Goal: Task Accomplishment & Management: Manage account settings

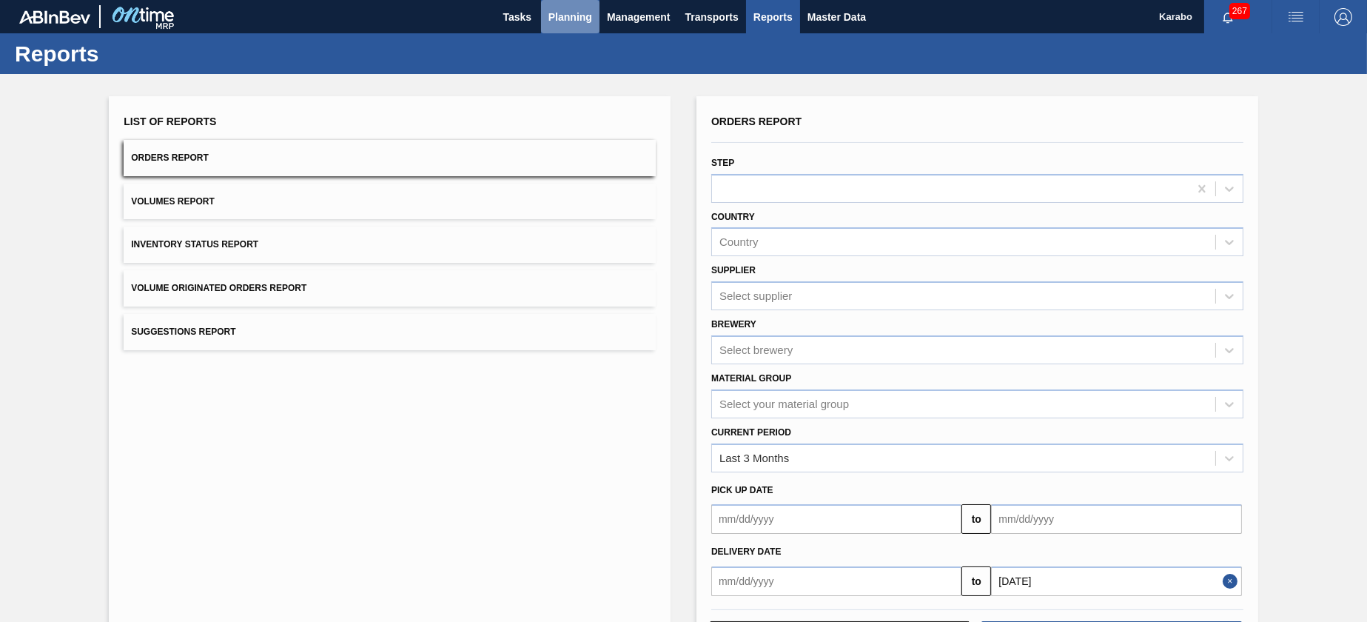
click at [546, 27] on button "Planning" at bounding box center [570, 16] width 58 height 33
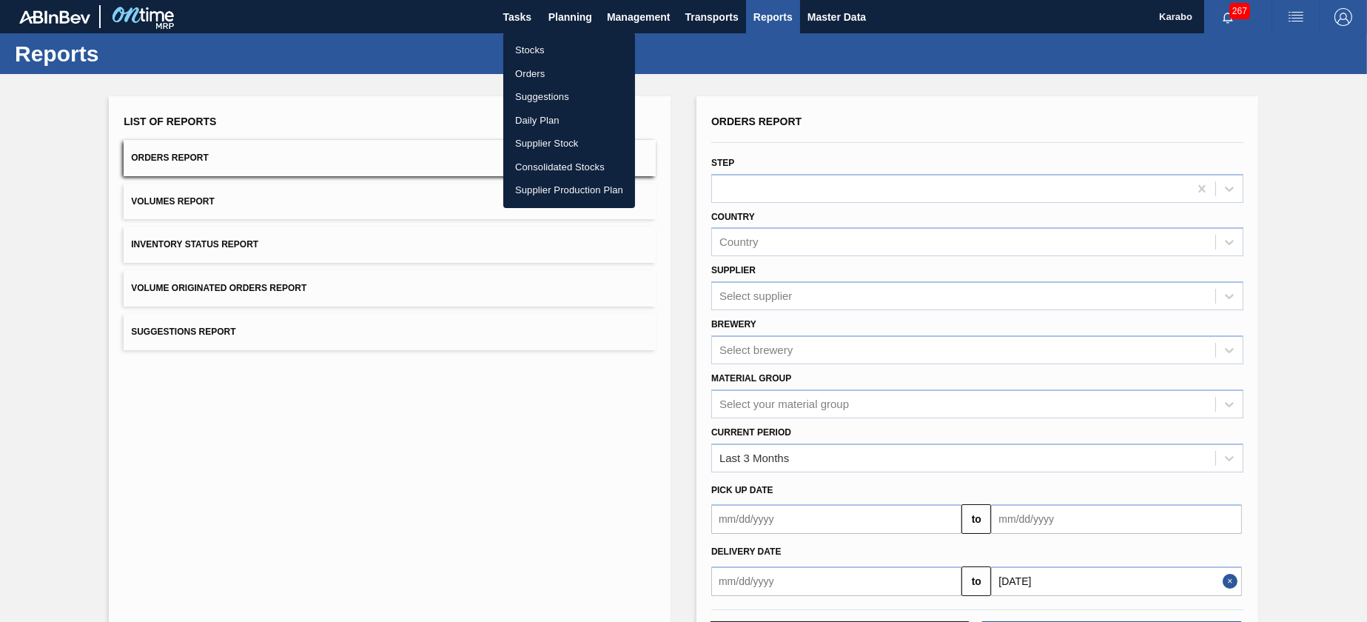
click at [572, 50] on li "Stocks" at bounding box center [569, 50] width 132 height 24
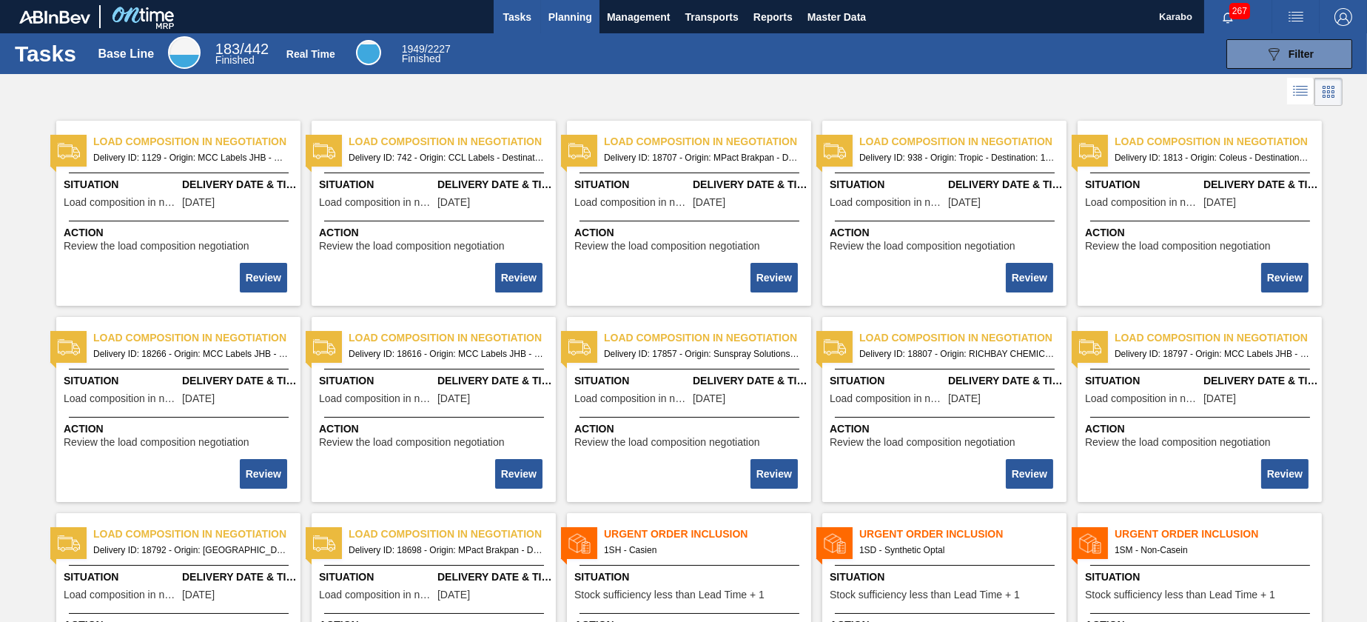
click at [584, 23] on span "Planning" at bounding box center [570, 17] width 44 height 18
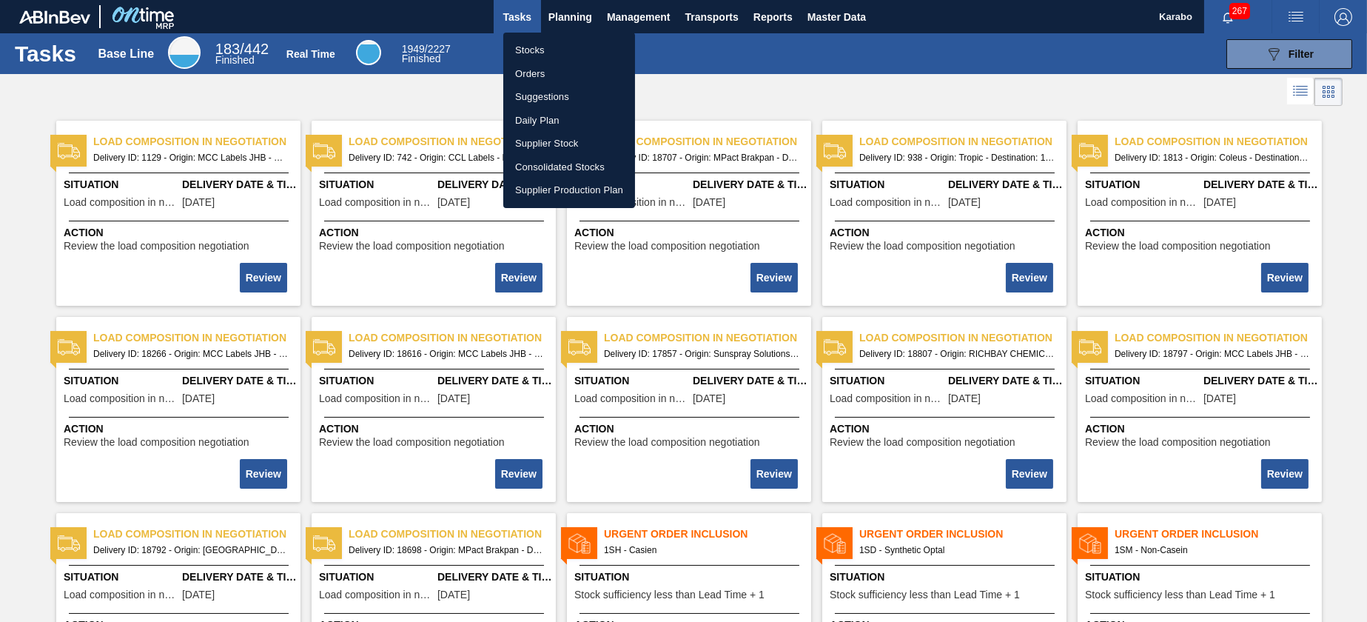
click at [673, 61] on div at bounding box center [683, 311] width 1367 height 622
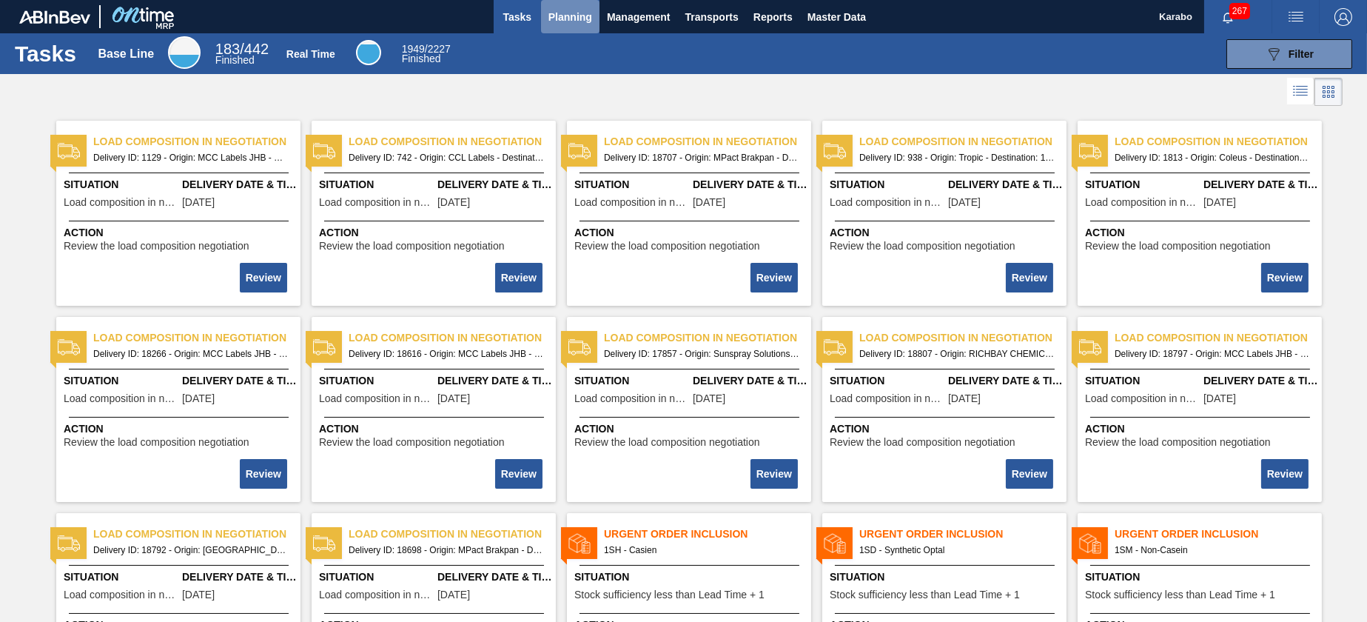
click at [579, 6] on button "Planning" at bounding box center [570, 16] width 58 height 33
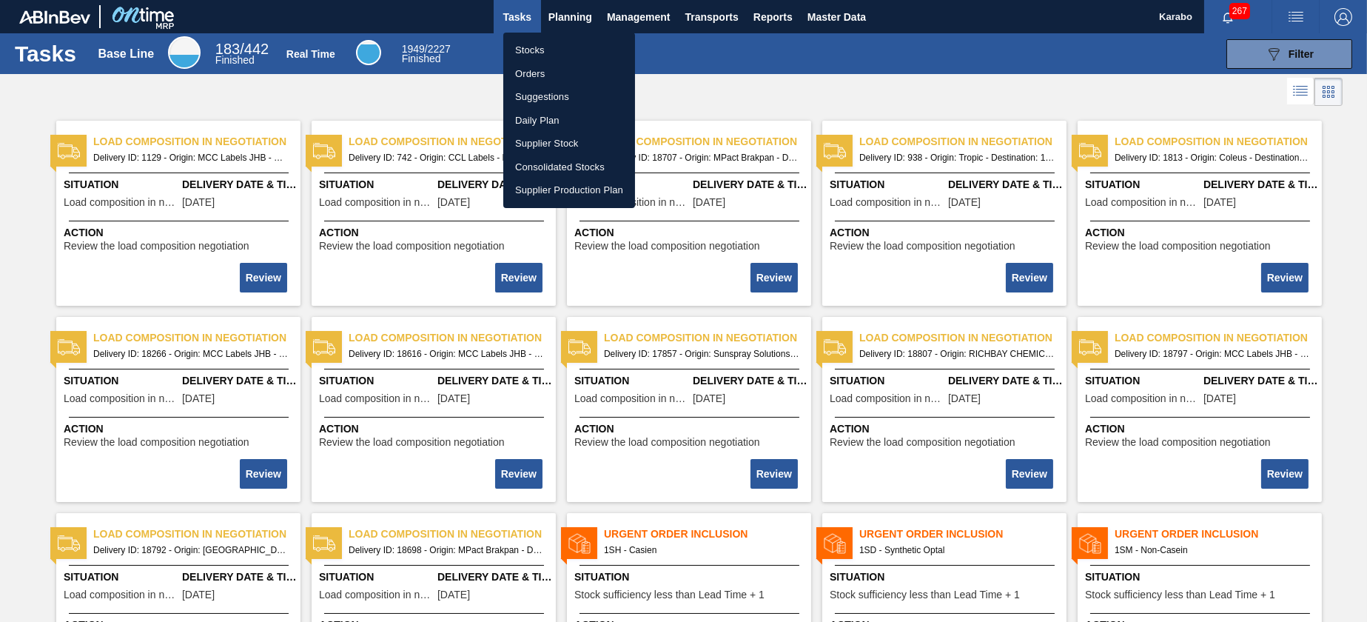
drag, startPoint x: 569, startPoint y: 42, endPoint x: 643, endPoint y: 87, distance: 86.3
click at [569, 42] on li "Stocks" at bounding box center [569, 50] width 132 height 24
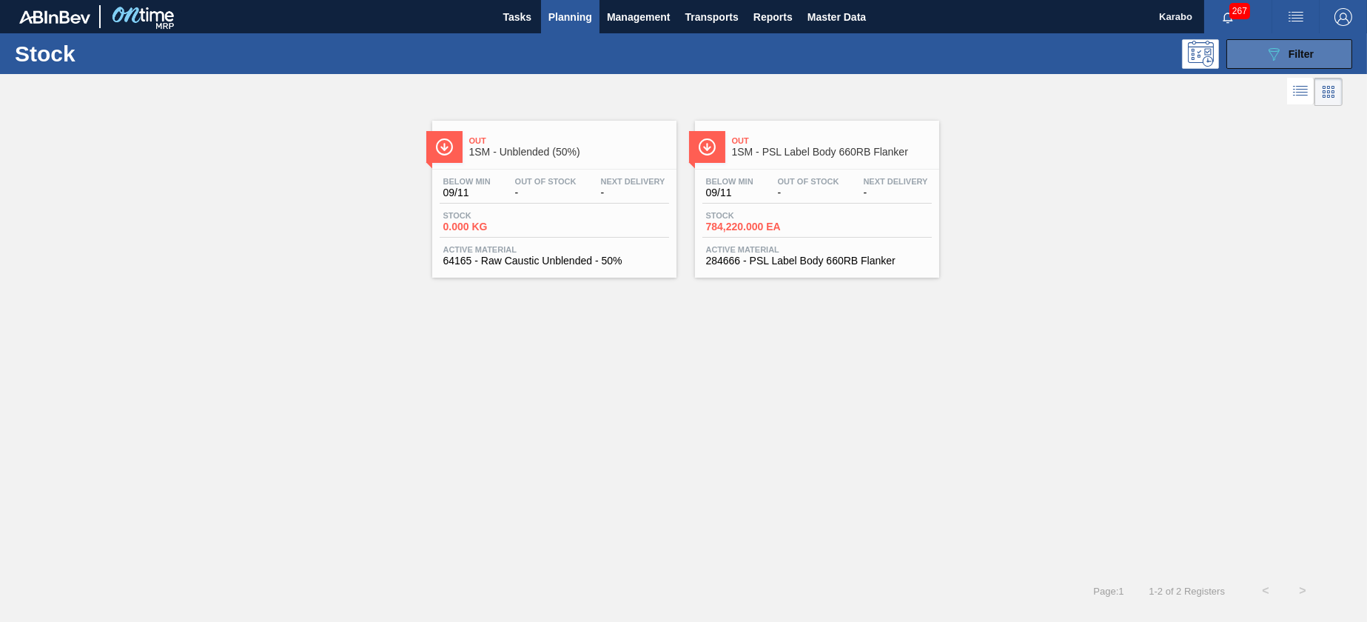
click at [1246, 61] on button "089F7B8B-B2A5-4AFE-B5C0-19BA573D28AC Filter" at bounding box center [1289, 54] width 126 height 30
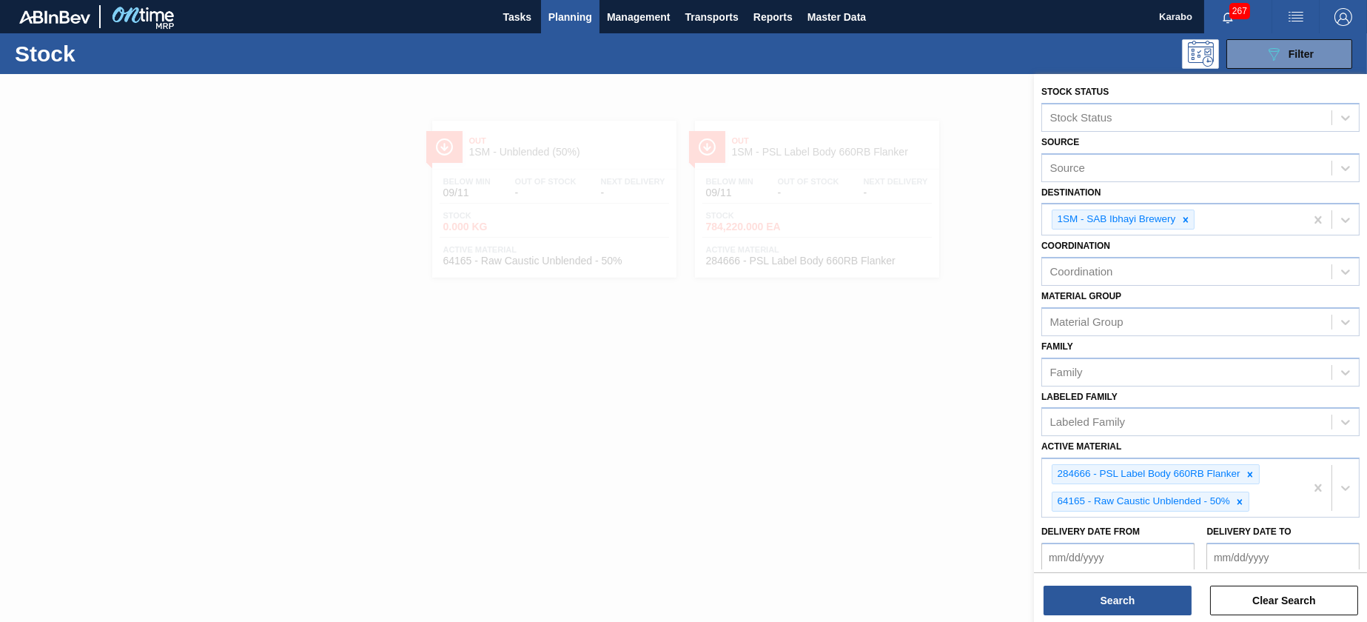
click at [872, 483] on div at bounding box center [683, 385] width 1367 height 622
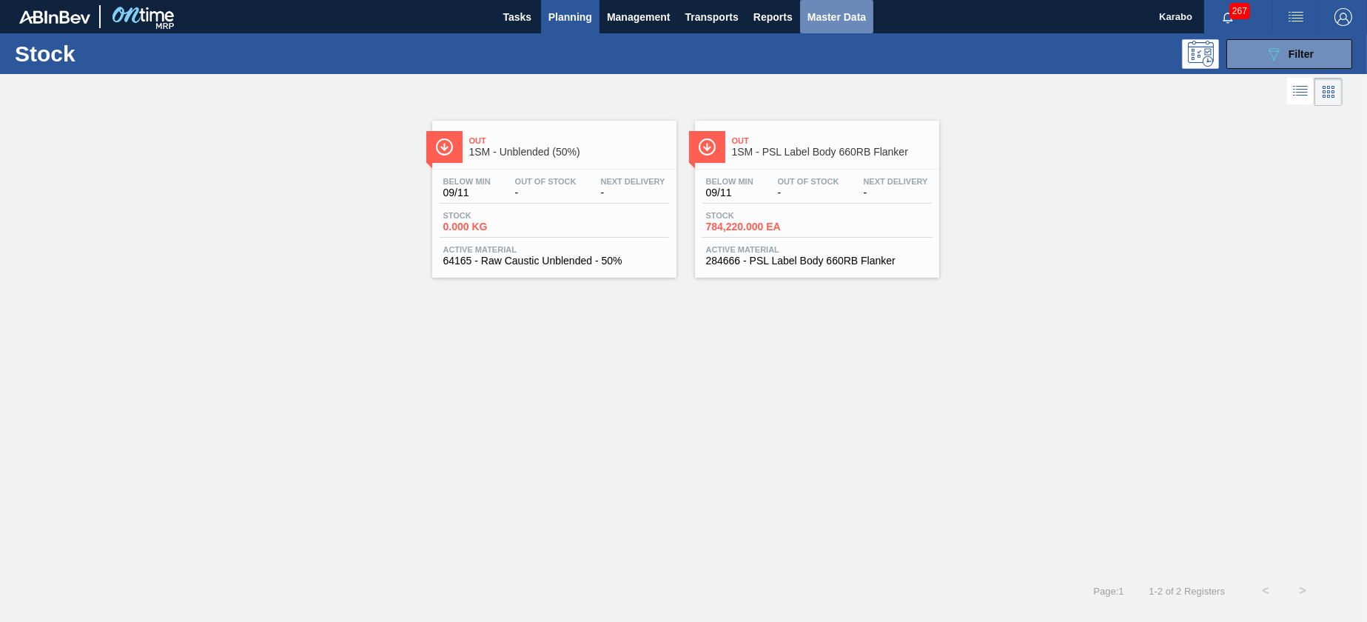
click at [814, 20] on span "Master Data" at bounding box center [836, 17] width 58 height 18
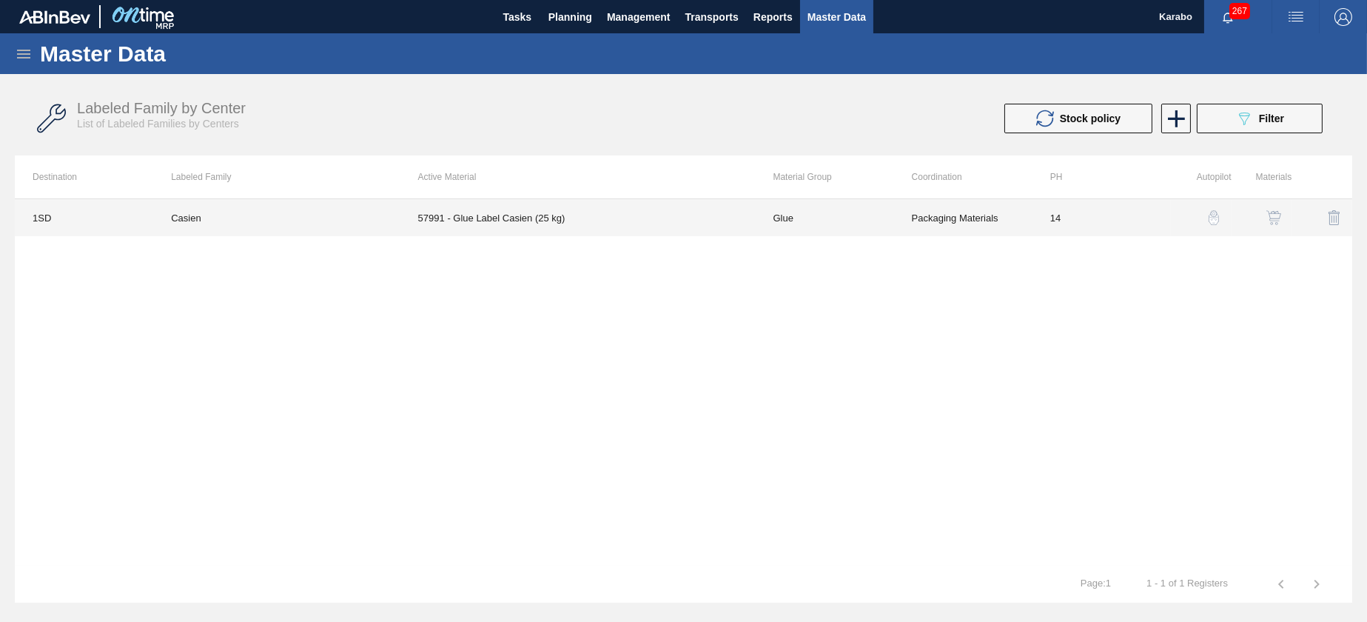
click at [783, 224] on td "Glue" at bounding box center [824, 217] width 138 height 37
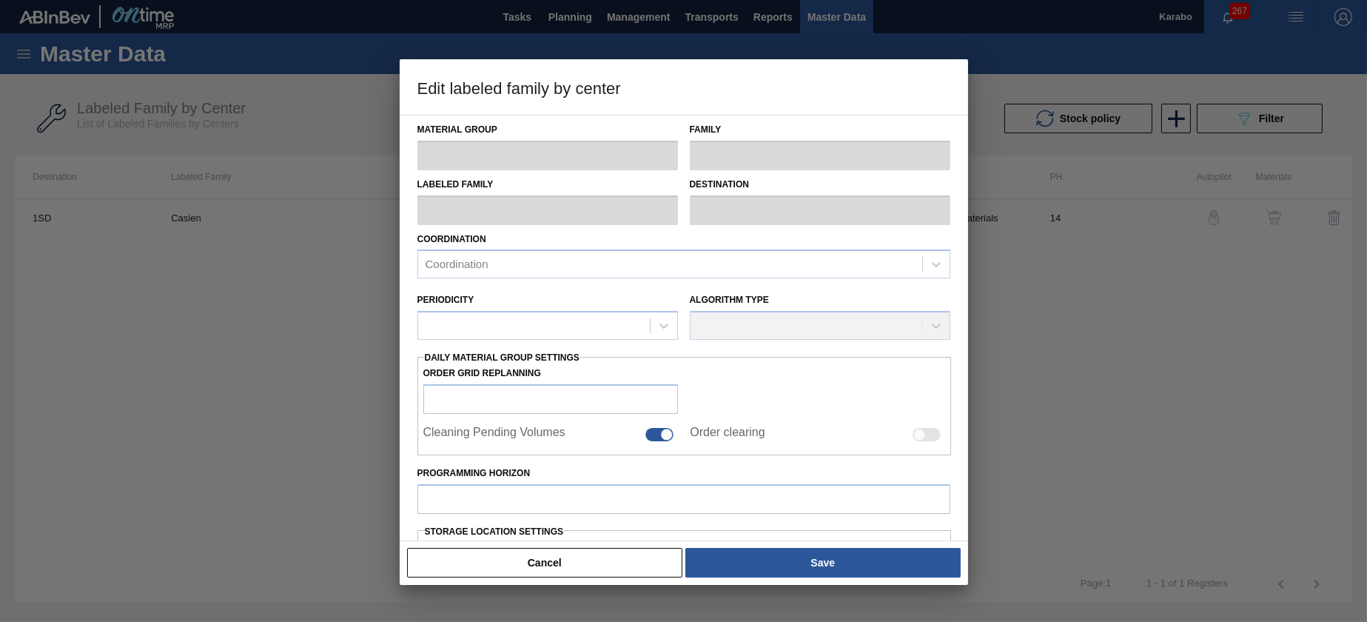
type input "Glue"
type input "Label Glue"
type input "Casien"
type input "1SD - SAB [PERSON_NAME]"
type input "14"
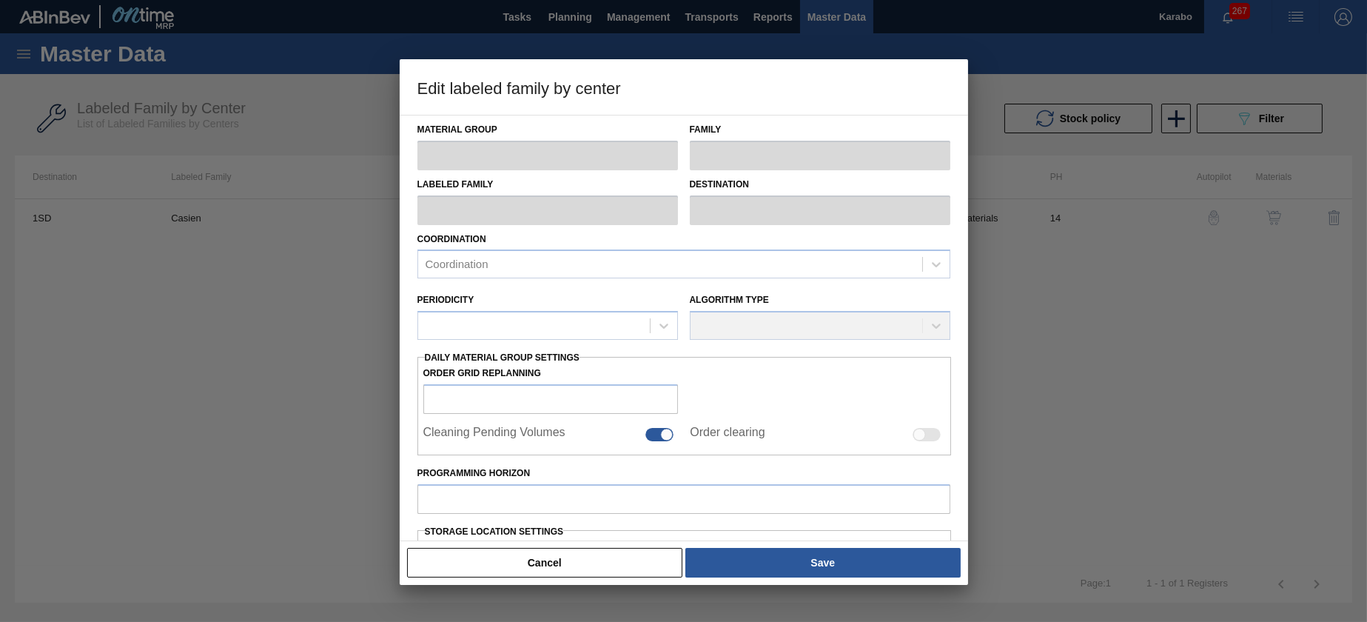
type input "22,075"
type input "41,527"
type input "0"
type input "22,075.000"
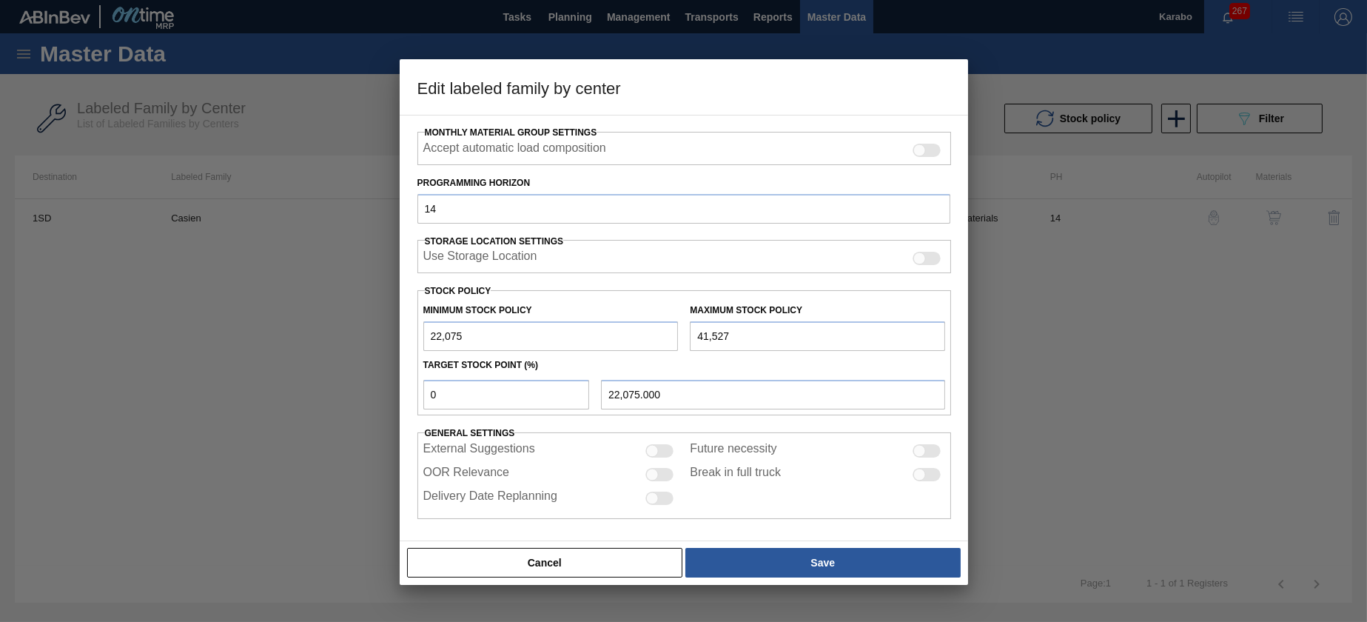
scroll to position [231, 0]
click at [568, 557] on button "Cancel" at bounding box center [545, 563] width 276 height 30
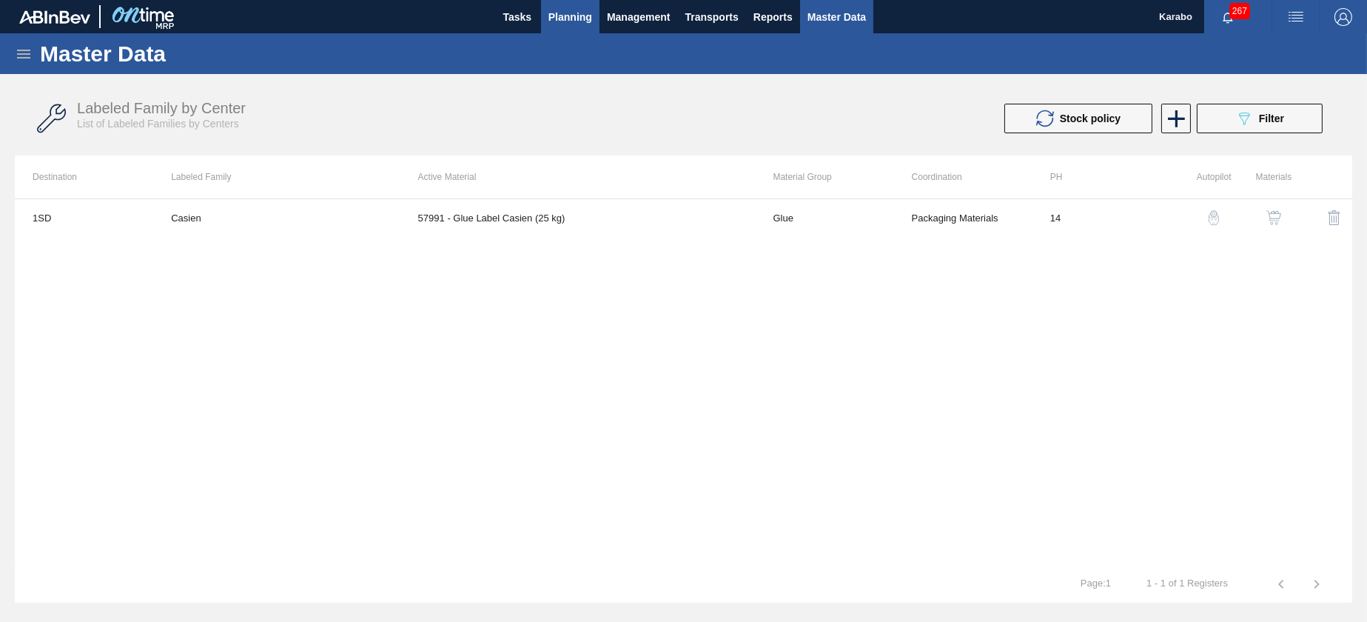
click at [571, 24] on span "Planning" at bounding box center [570, 17] width 44 height 18
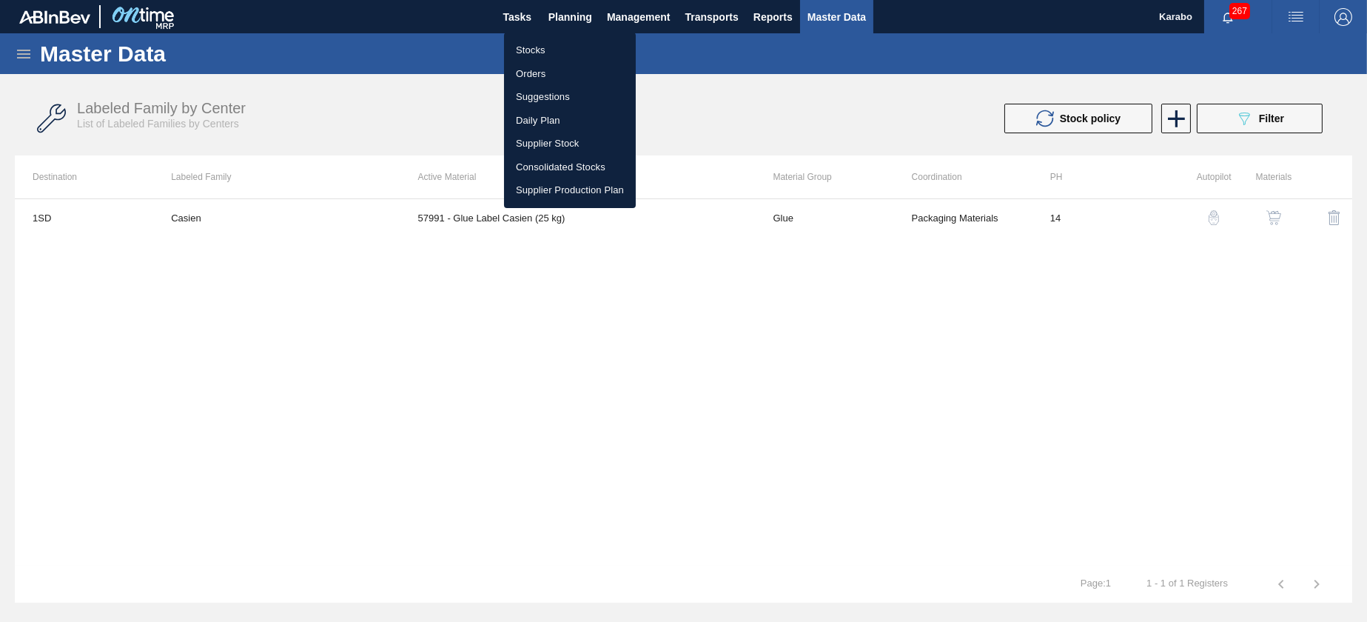
click at [570, 52] on li "Stocks" at bounding box center [570, 50] width 132 height 24
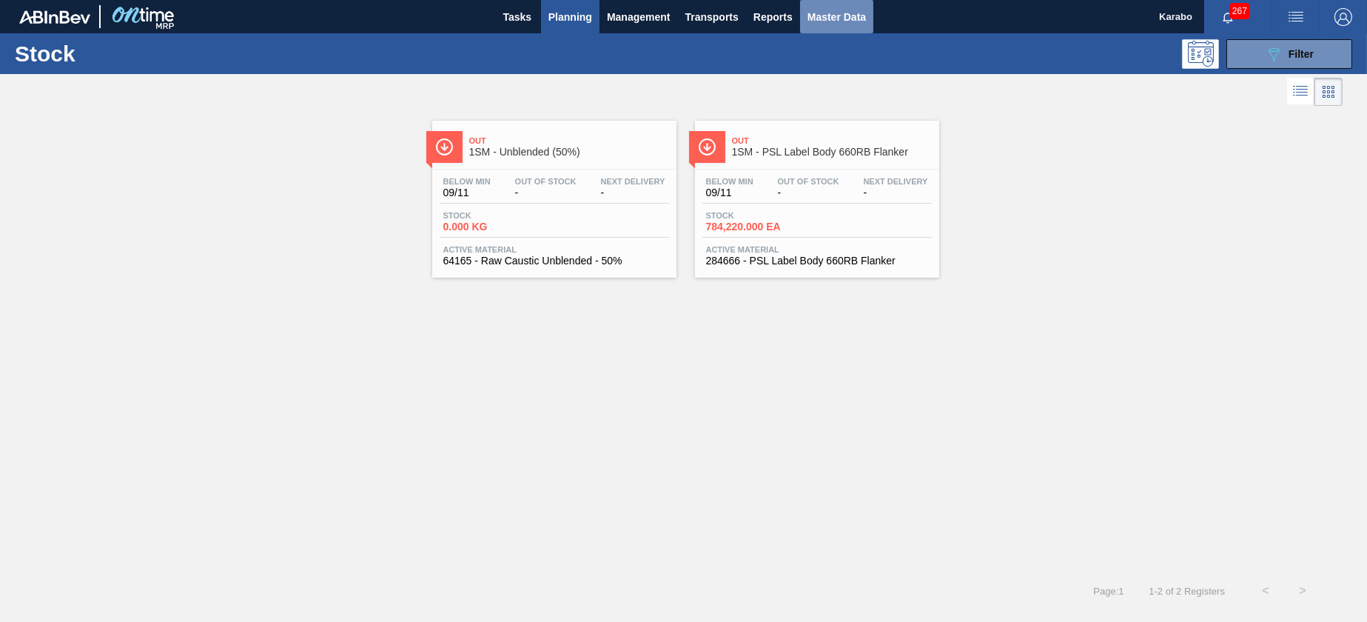
click at [839, 10] on span "Master Data" at bounding box center [836, 17] width 58 height 18
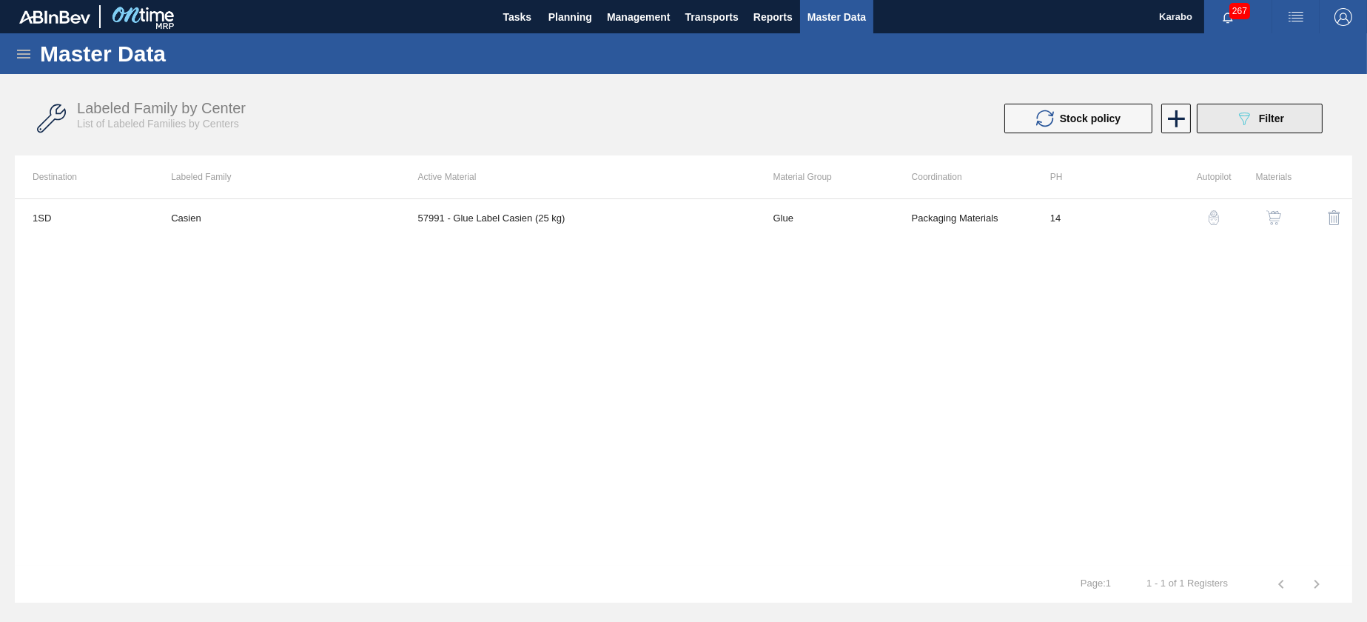
click at [1231, 130] on button "089F7B8B-B2A5-4AFE-B5C0-19BA573D28AC Filter" at bounding box center [1260, 119] width 126 height 30
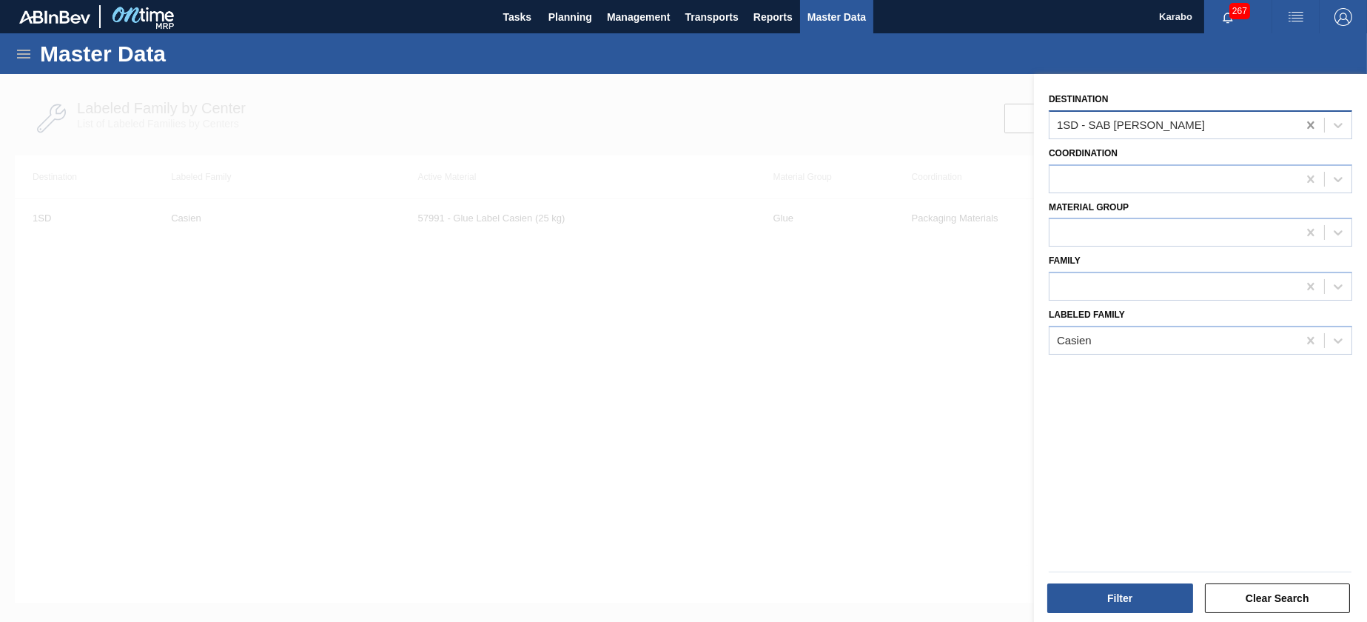
click at [1308, 122] on icon at bounding box center [1310, 125] width 15 height 15
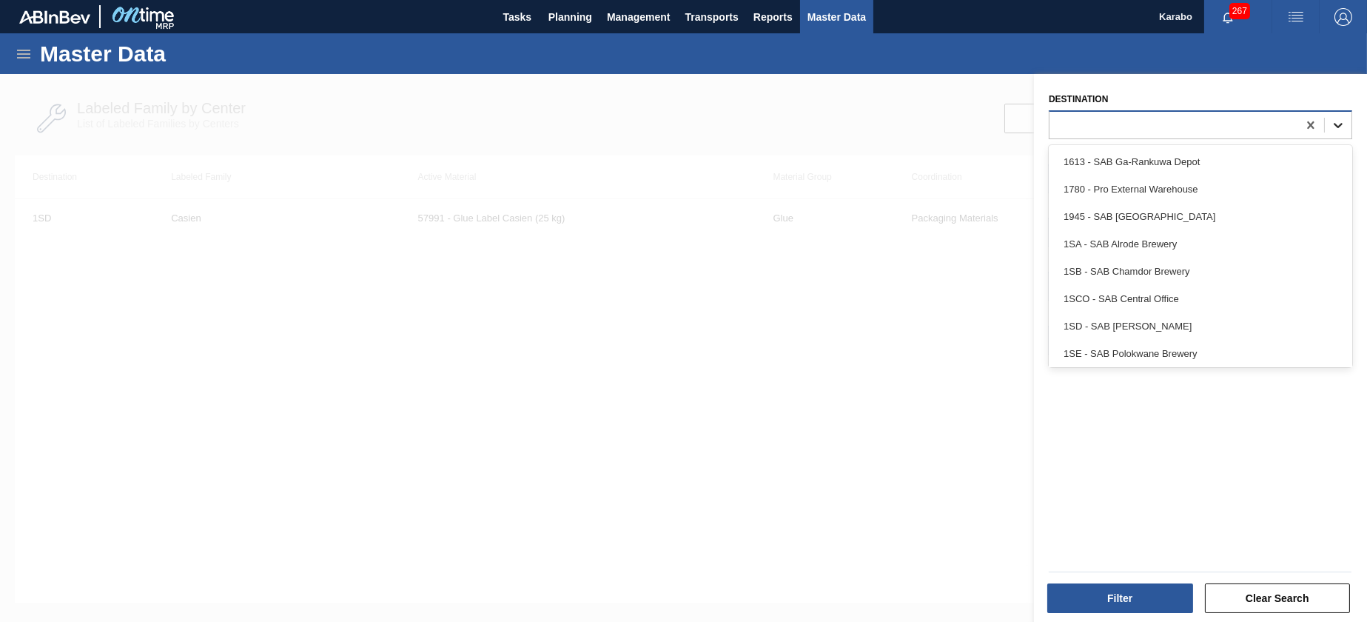
click at [1334, 124] on icon at bounding box center [1338, 125] width 15 height 15
click at [1137, 419] on div "Destination option 1SE - SAB Polokwane Brewery focused, 8 of 11. 11 results ava…" at bounding box center [1200, 349] width 333 height 551
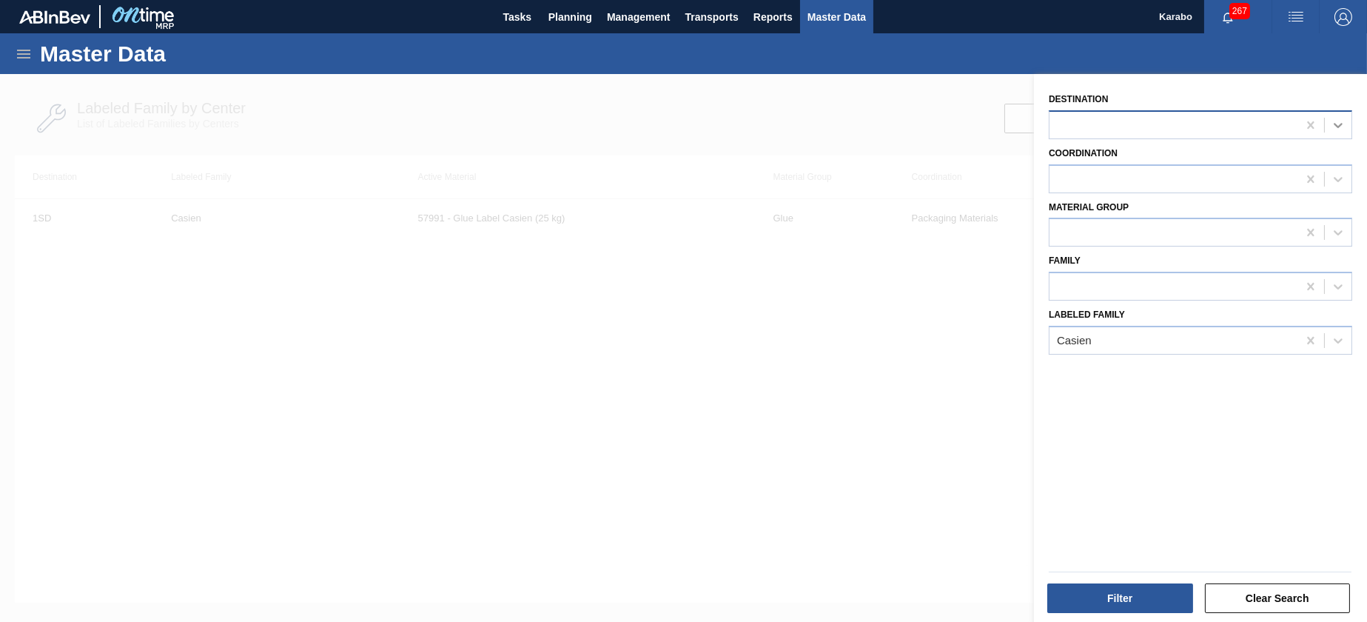
click at [1340, 121] on icon at bounding box center [1338, 125] width 15 height 15
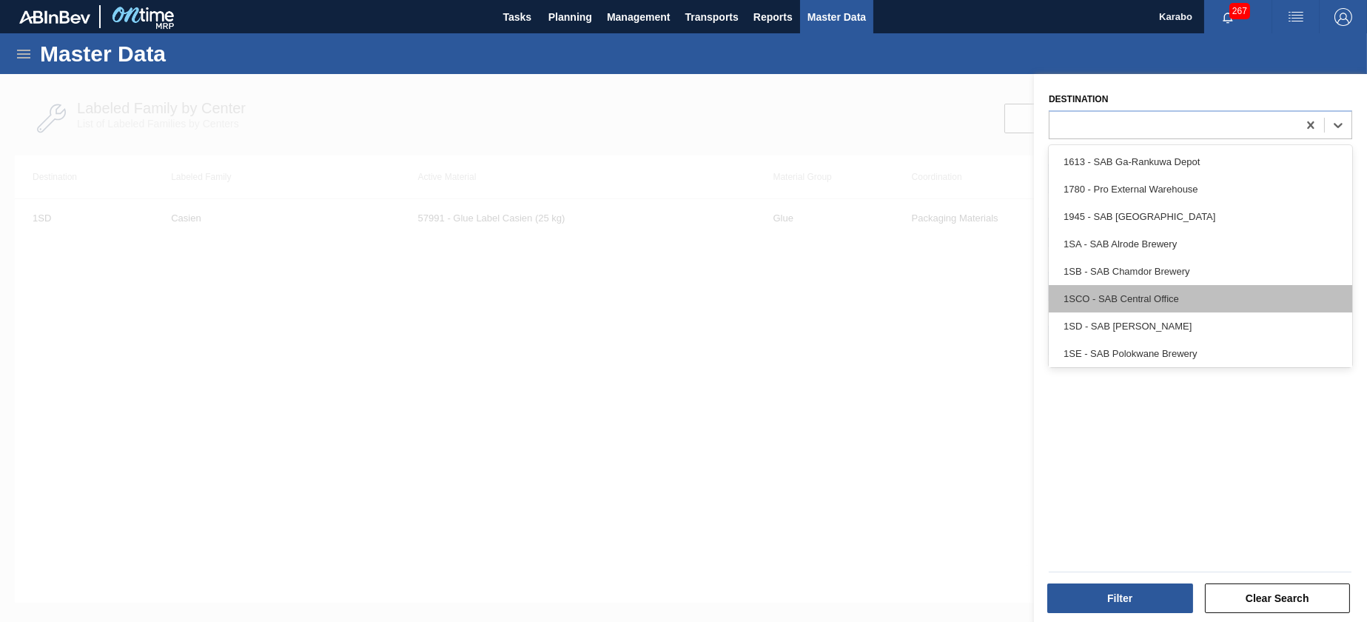
scroll to position [84, 0]
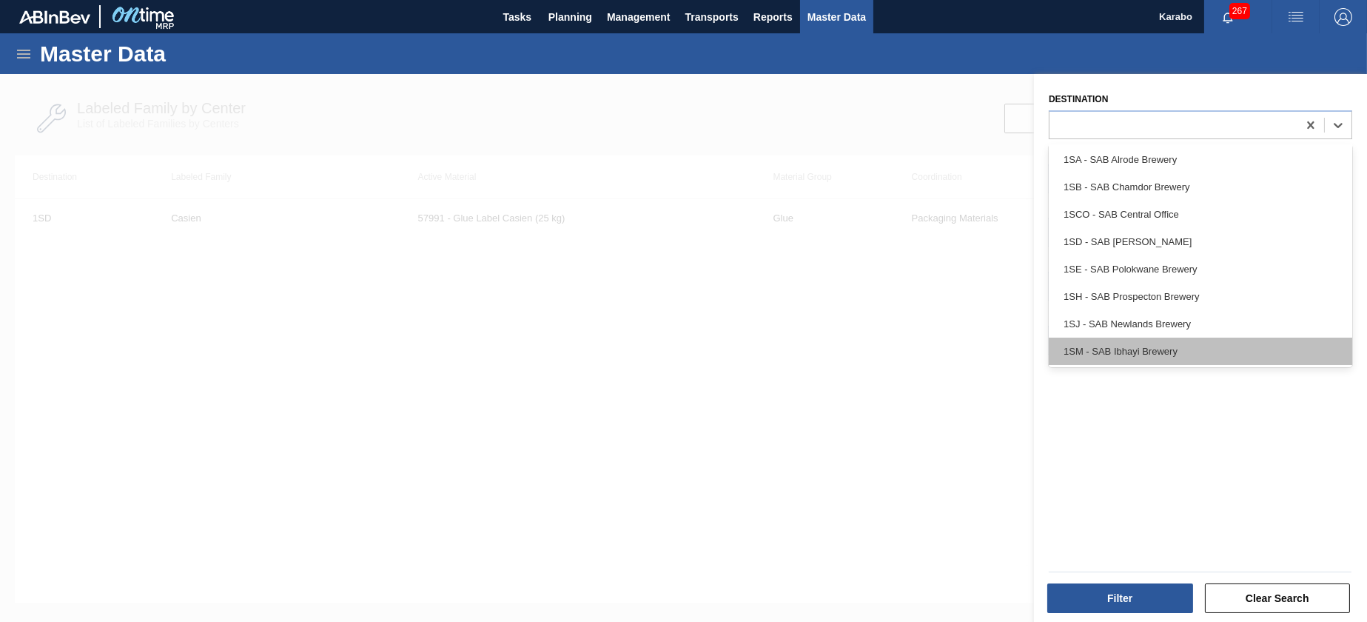
click at [1134, 340] on div "1SM - SAB Ibhayi Brewery" at bounding box center [1200, 350] width 303 height 27
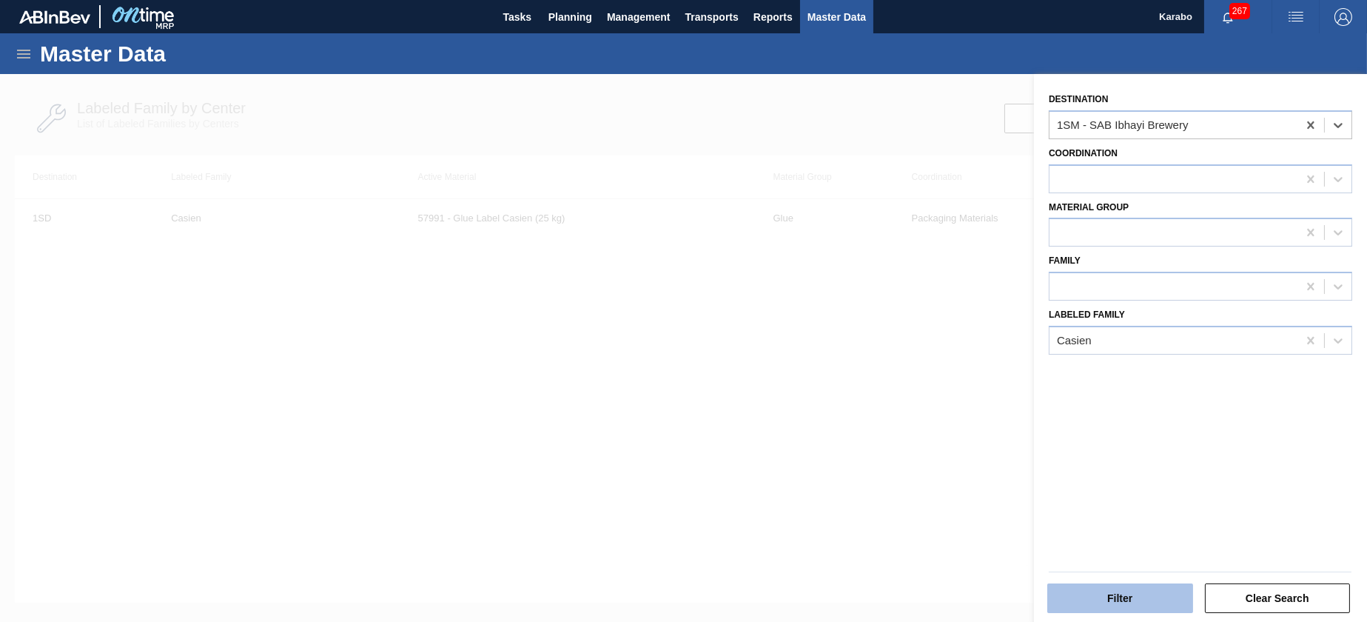
click at [1080, 591] on button "Filter" at bounding box center [1120, 598] width 146 height 30
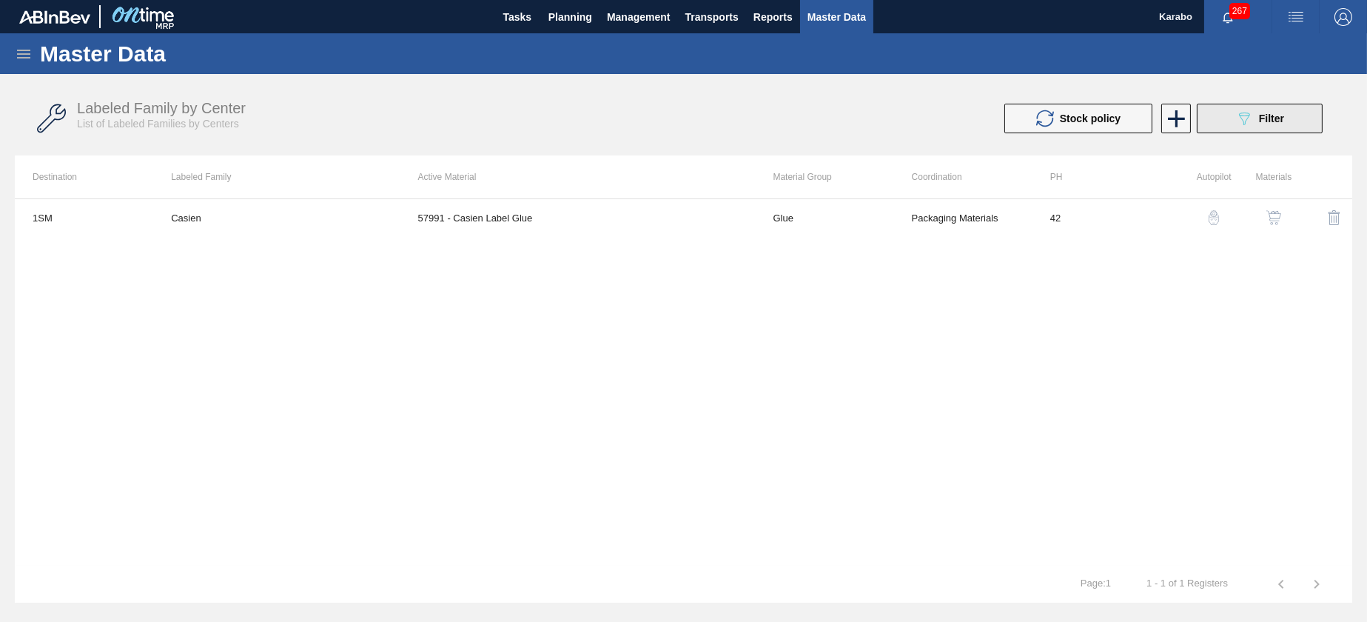
click at [1232, 121] on button "089F7B8B-B2A5-4AFE-B5C0-19BA573D28AC Filter" at bounding box center [1260, 119] width 126 height 30
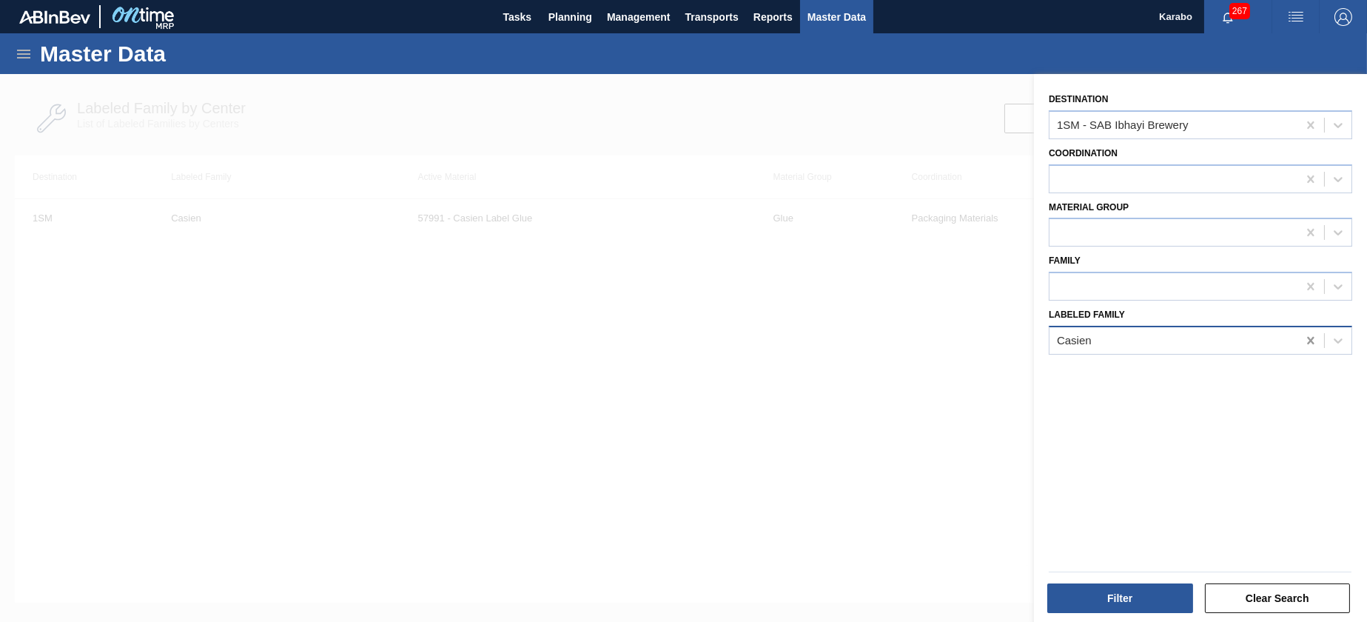
click at [1312, 341] on icon at bounding box center [1310, 340] width 15 height 15
